Goal: Information Seeking & Learning: Learn about a topic

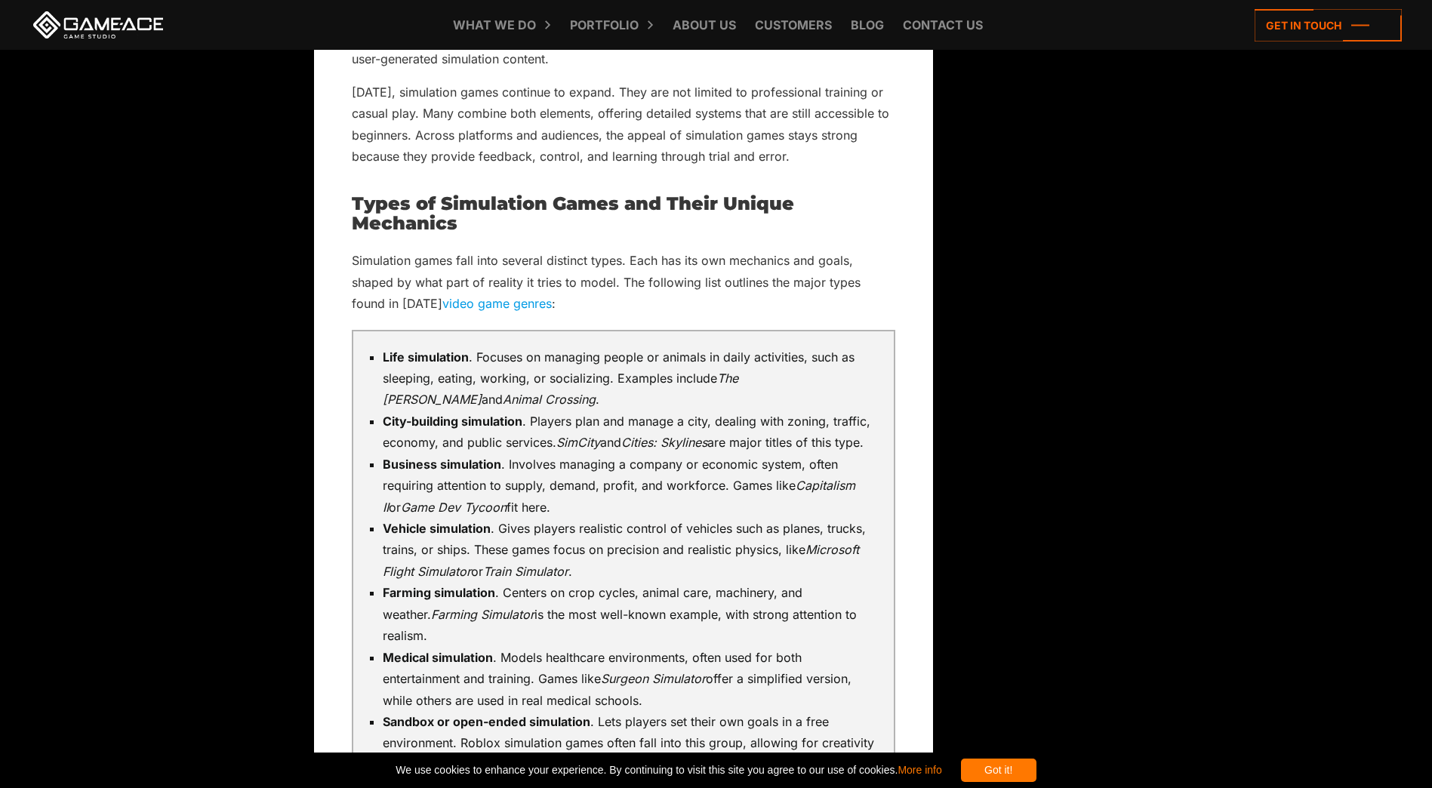
scroll to position [2642, 0]
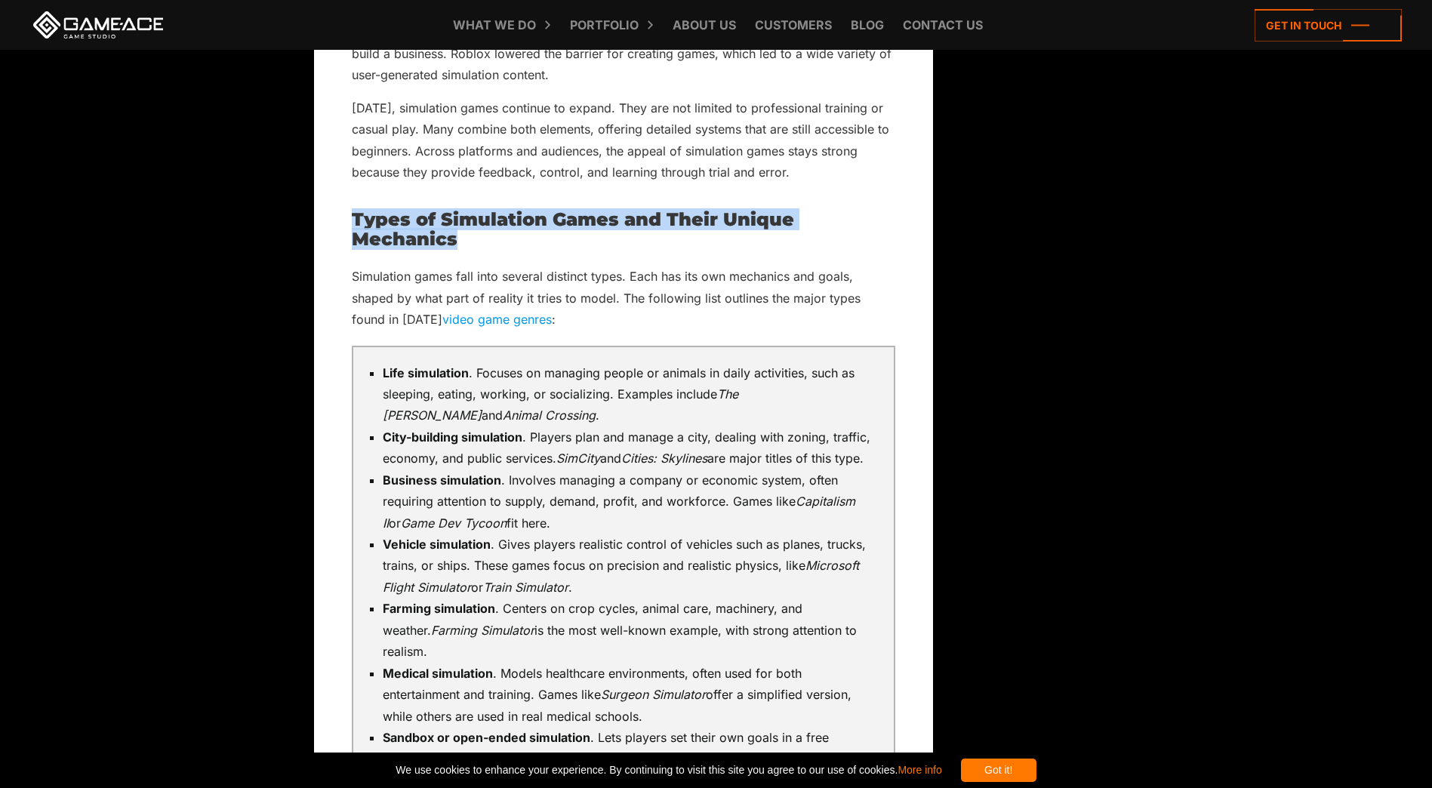
drag, startPoint x: 469, startPoint y: 248, endPoint x: 353, endPoint y: 215, distance: 120.7
click at [354, 215] on h2 "Types of Simulation Games and Their Unique Mechanics" at bounding box center [623, 230] width 543 height 40
copy h2 "Types of Simulation Games and Their Unique Mechanics"
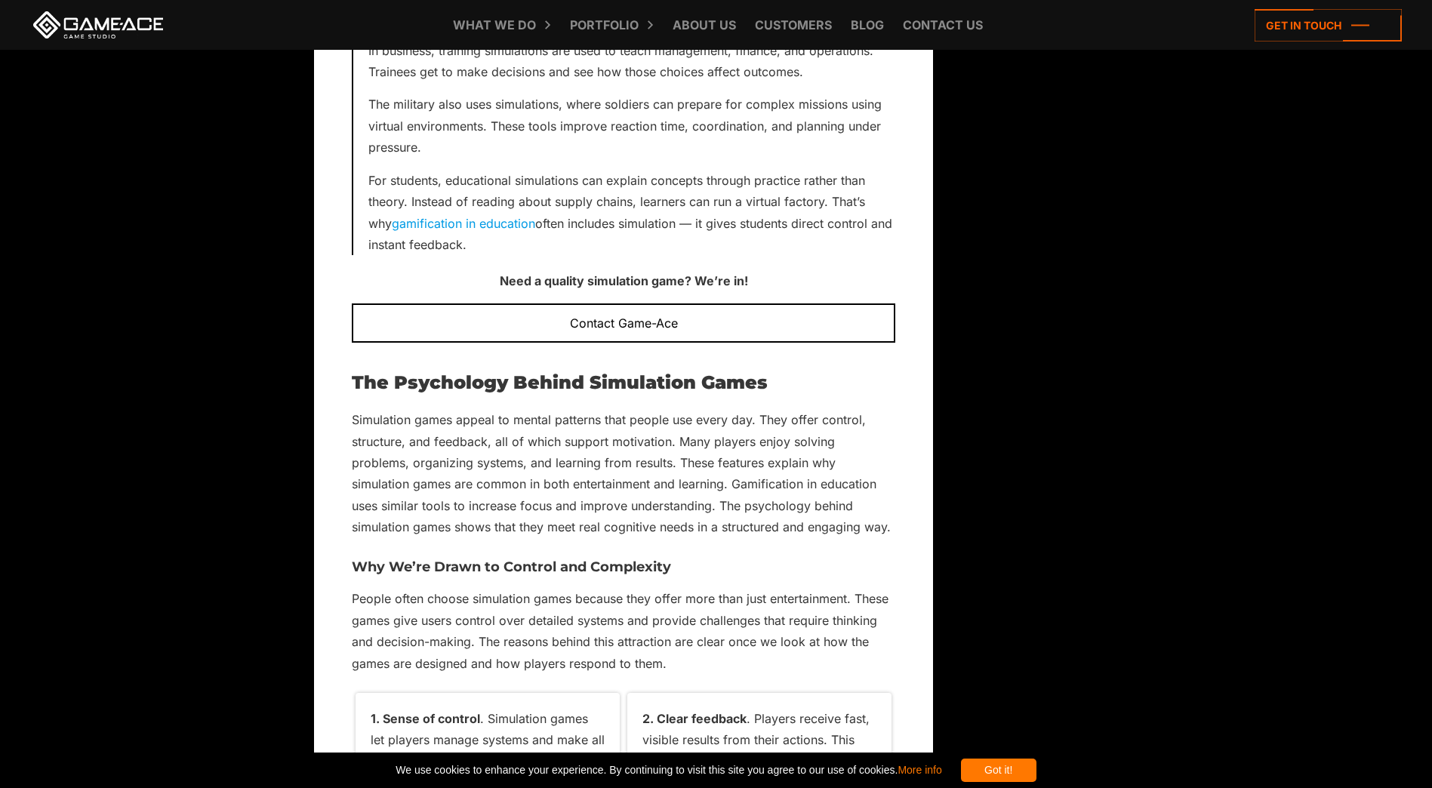
scroll to position [5208, 0]
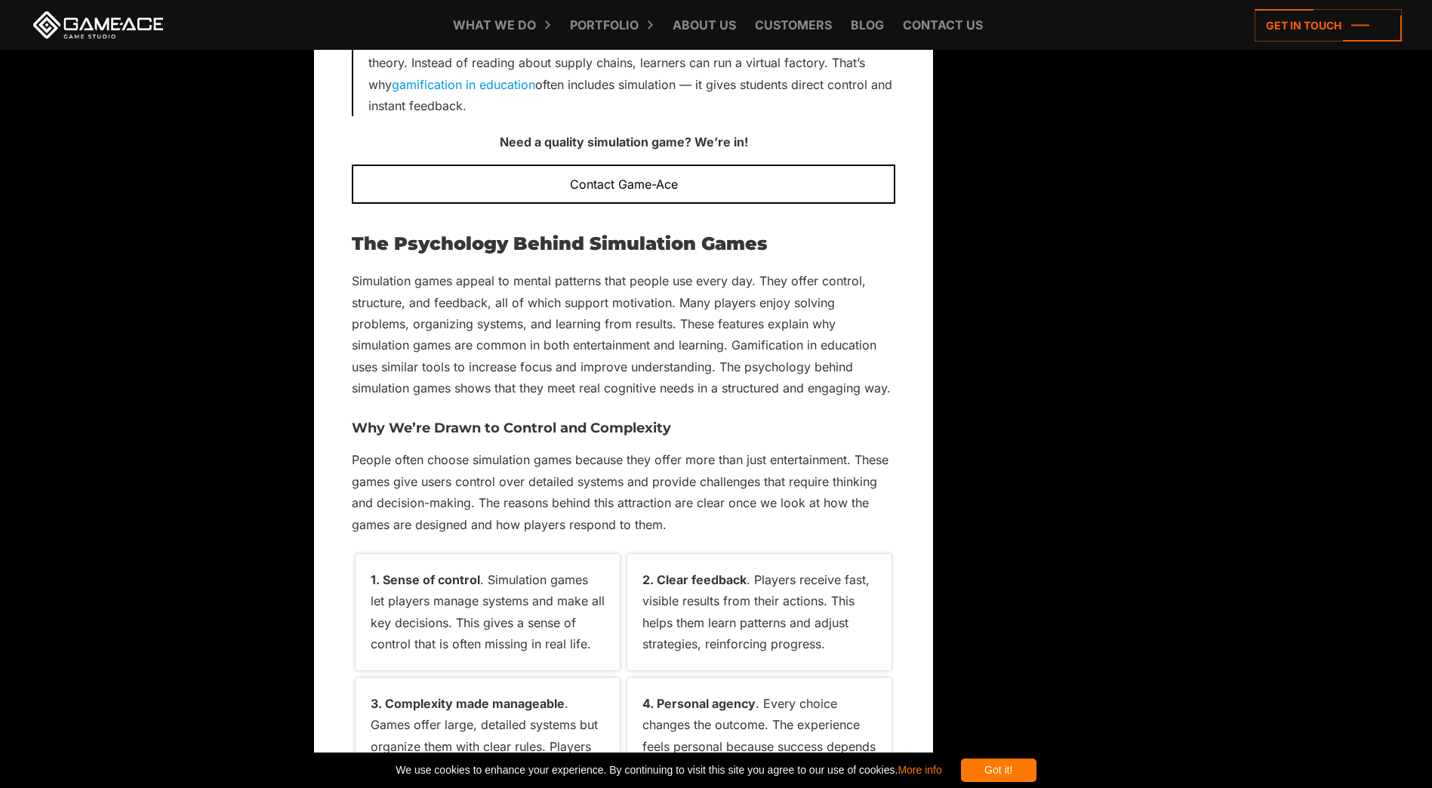
click at [472, 421] on h3 "Why We’re Drawn to Control and Complexity" at bounding box center [623, 428] width 543 height 15
copy div "Why We’re Drawn to Control and Complexity"
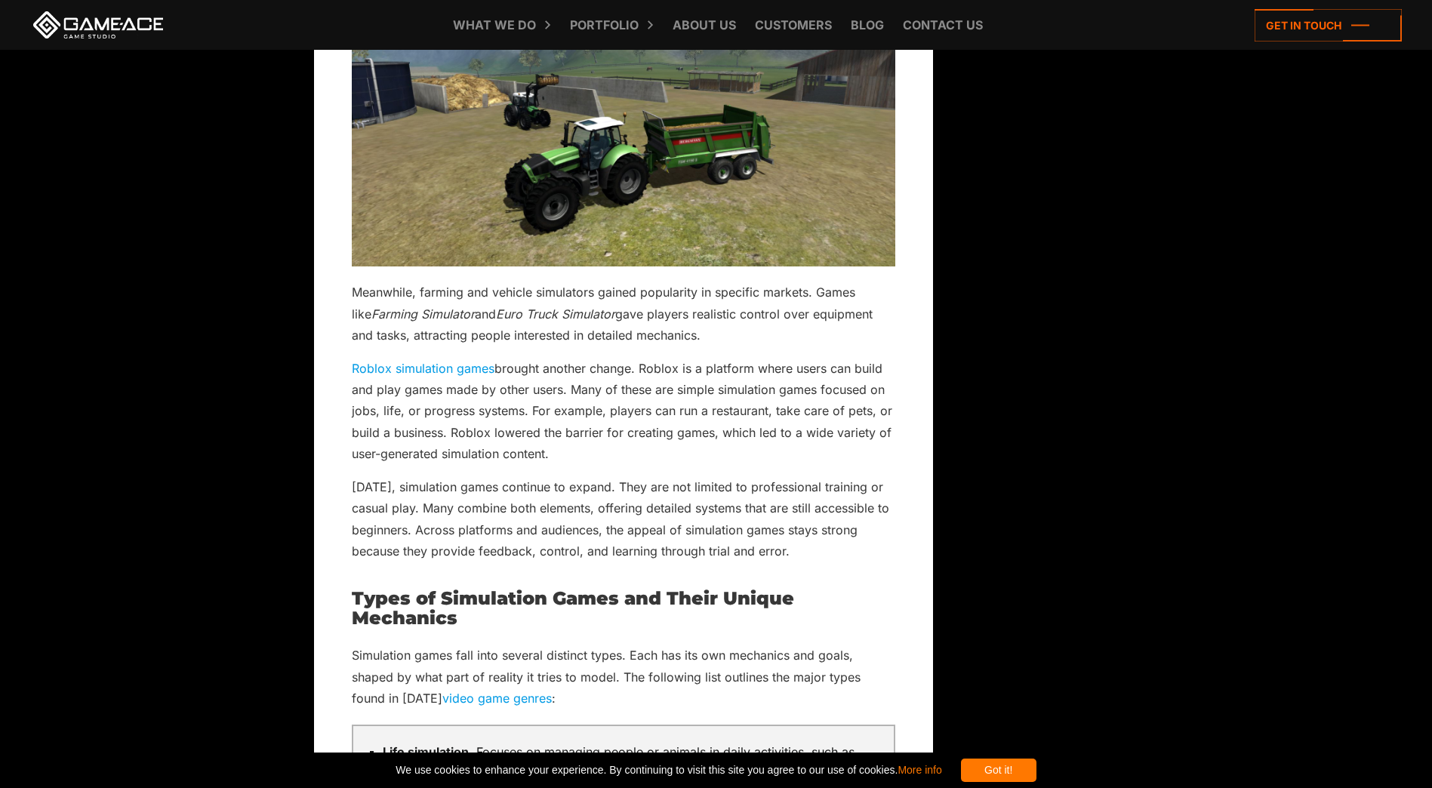
scroll to position [2264, 0]
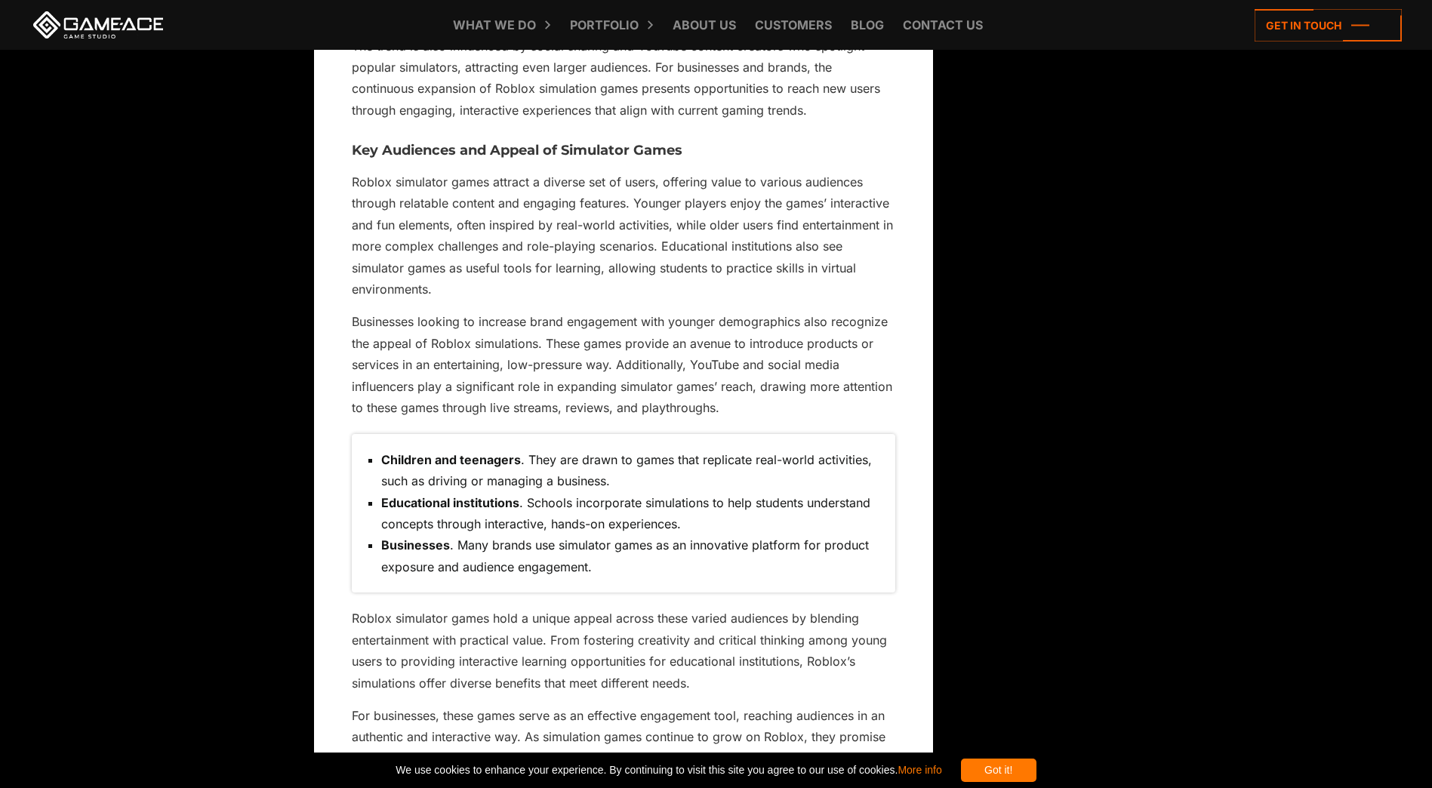
scroll to position [2415, 0]
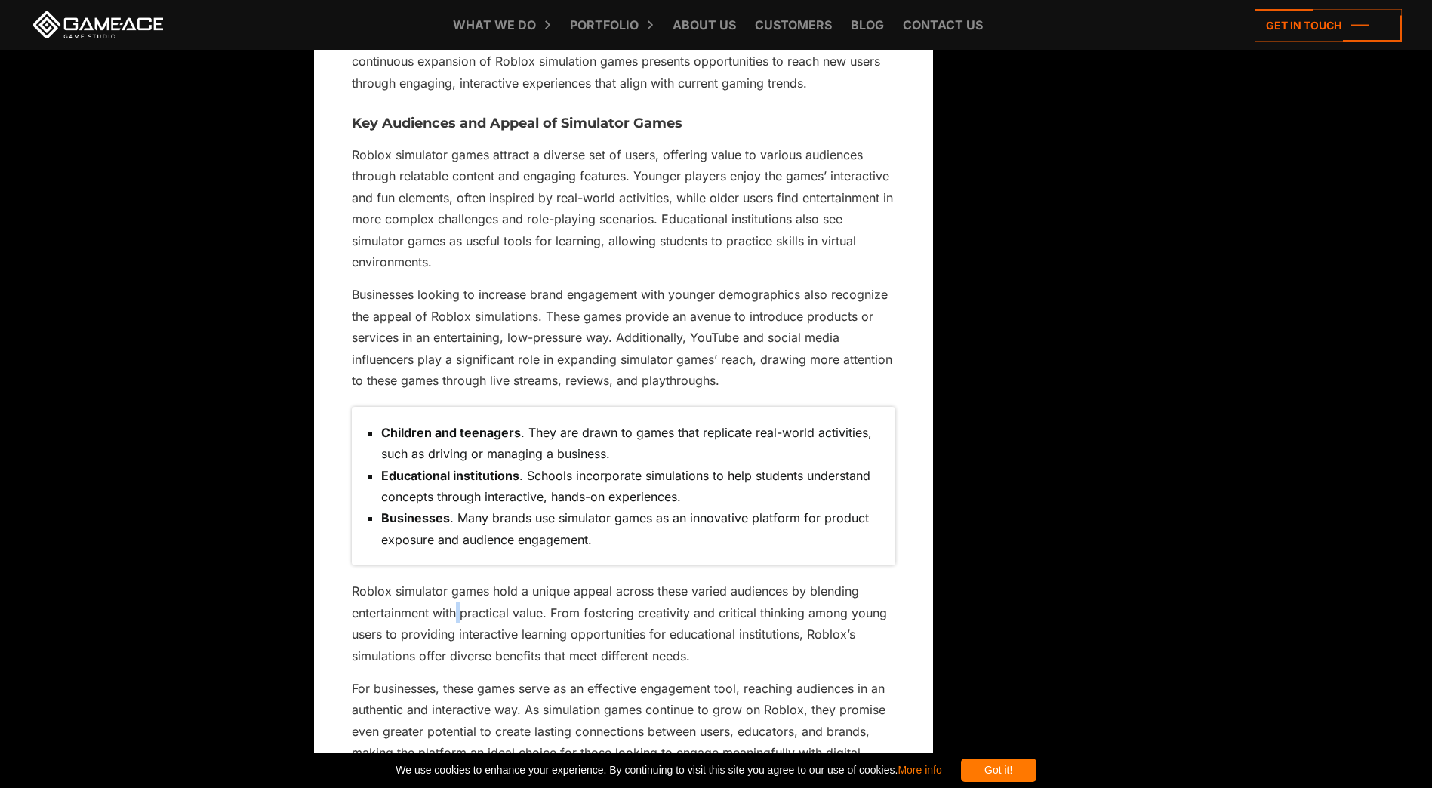
click at [460, 619] on p "Roblox simulator games hold a unique appeal across these varied audiences by bl…" at bounding box center [623, 623] width 543 height 86
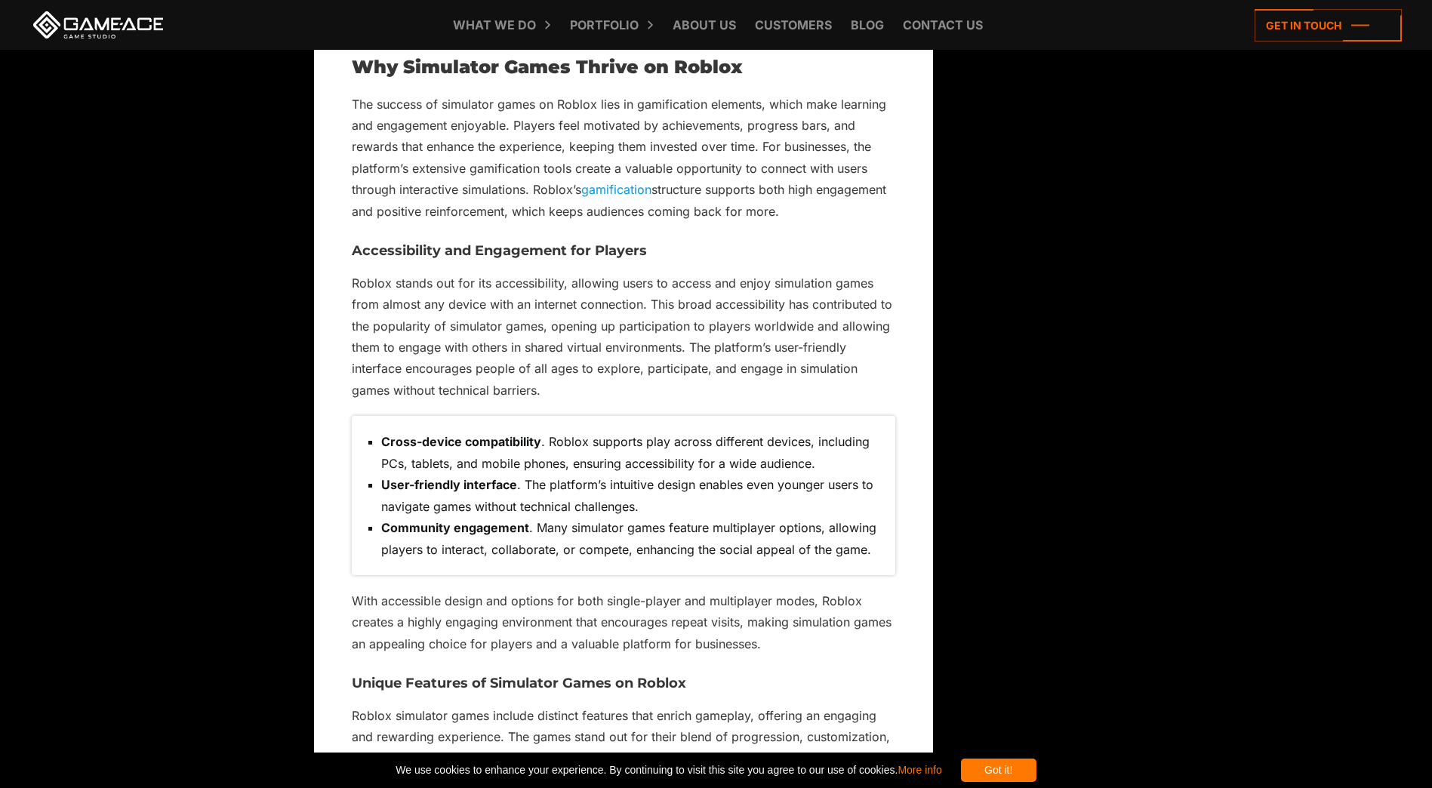
scroll to position [3396, 0]
